Goal: Find contact information: Find contact information

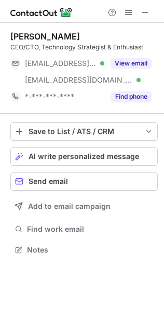
scroll to position [242, 164]
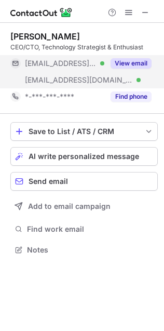
click at [151, 69] on div "View email" at bounding box center [128, 63] width 47 height 17
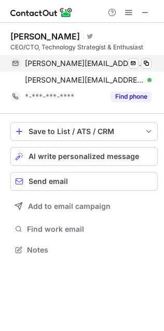
click at [152, 60] on div "[PERSON_NAME][EMAIL_ADDRESS][PERSON_NAME][DOMAIN_NAME] Verified Send email Copy" at bounding box center [81, 63] width 142 height 17
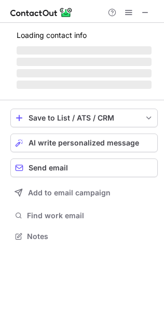
scroll to position [252, 164]
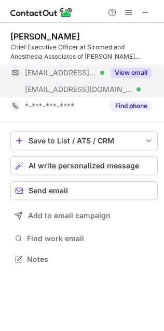
click at [135, 71] on button "View email" at bounding box center [131, 73] width 41 height 10
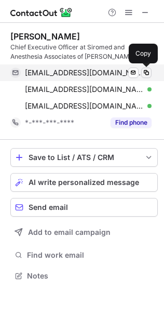
click at [151, 73] on button at bounding box center [147, 73] width 10 height 10
